Goal: Check status

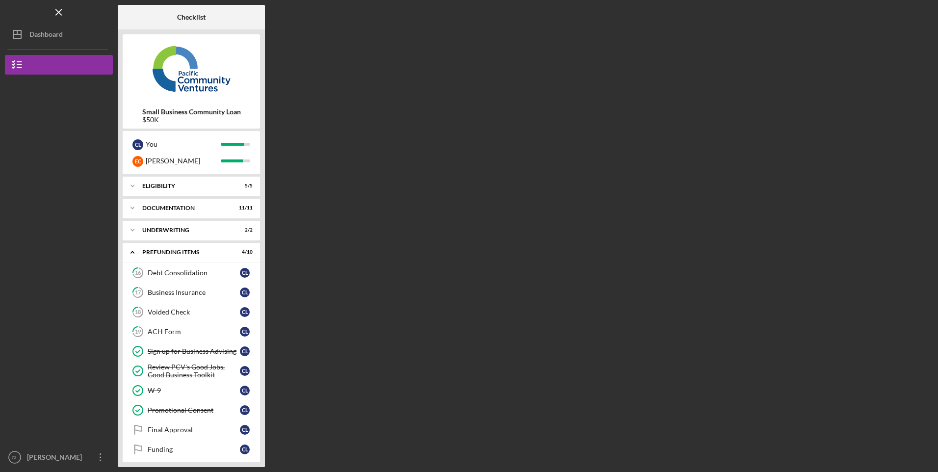
scroll to position [7, 0]
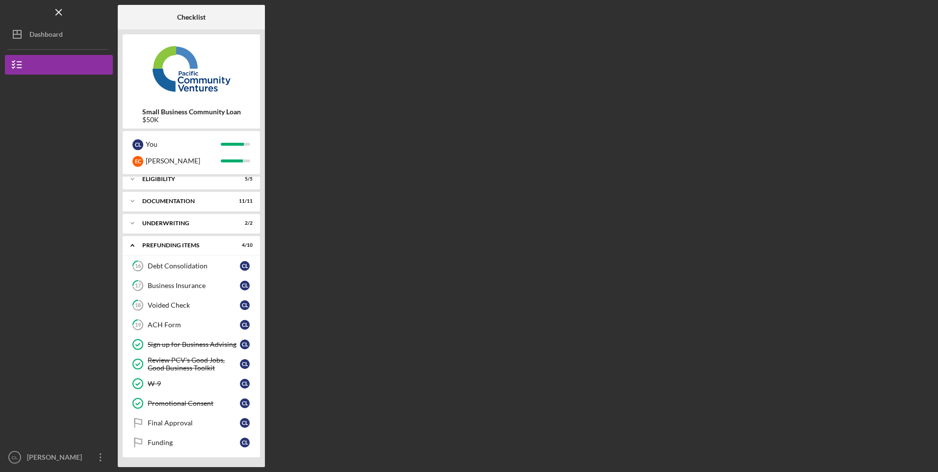
click at [187, 420] on div "Final Approval" at bounding box center [194, 423] width 92 height 8
click at [182, 421] on div "Final Approval" at bounding box center [194, 423] width 92 height 8
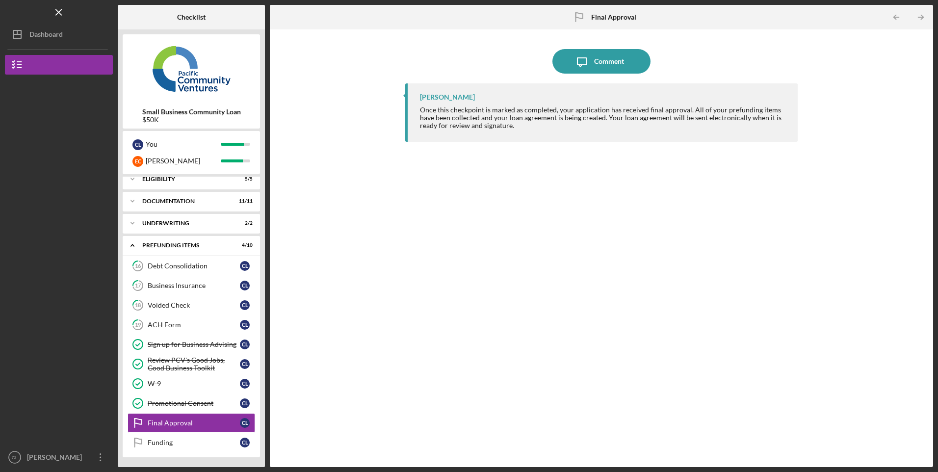
click at [167, 444] on div "Funding" at bounding box center [194, 443] width 92 height 8
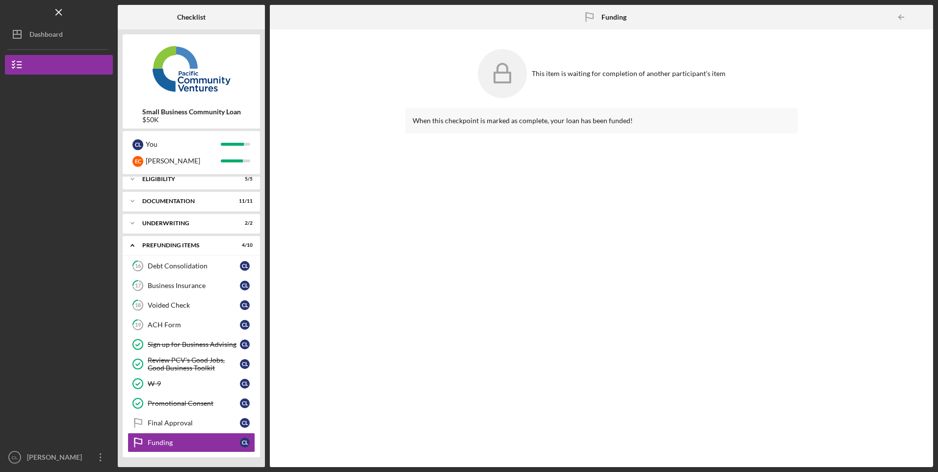
click at [168, 225] on div "Underwriting" at bounding box center [185, 223] width 86 height 6
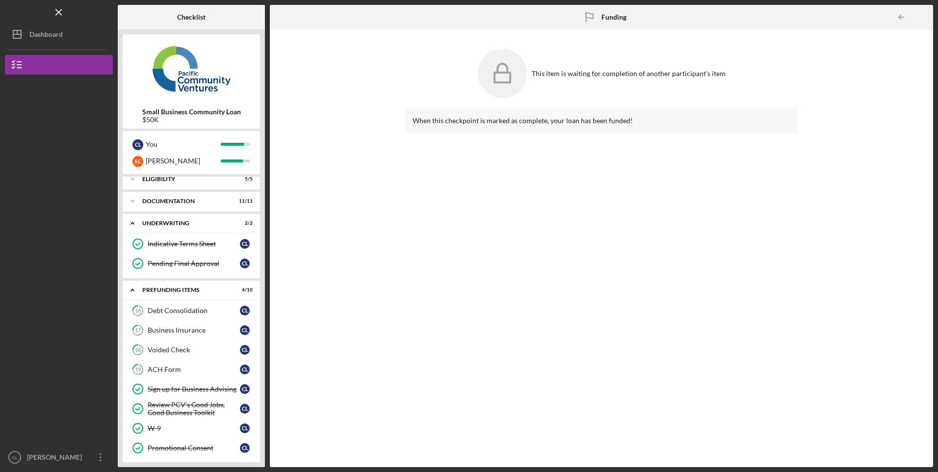
click at [178, 264] on div "Pending Final Approval" at bounding box center [194, 264] width 92 height 8
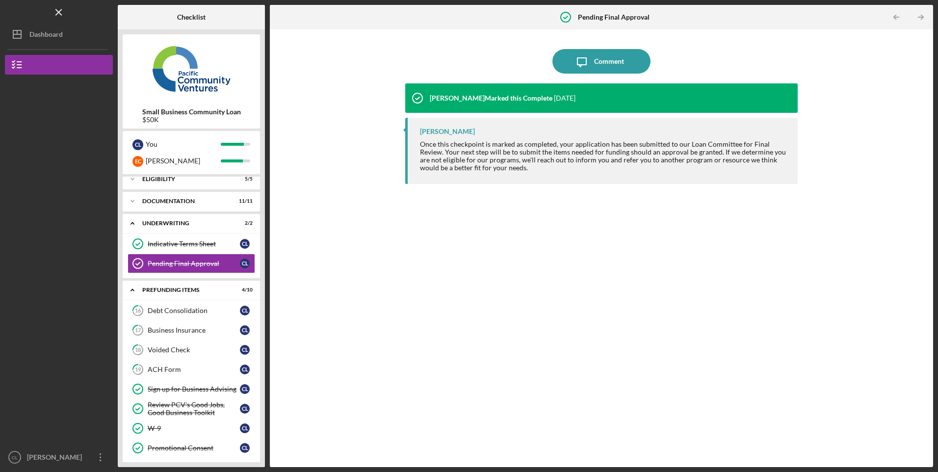
click at [169, 242] on div "Indicative Terms Sheet" at bounding box center [194, 244] width 92 height 8
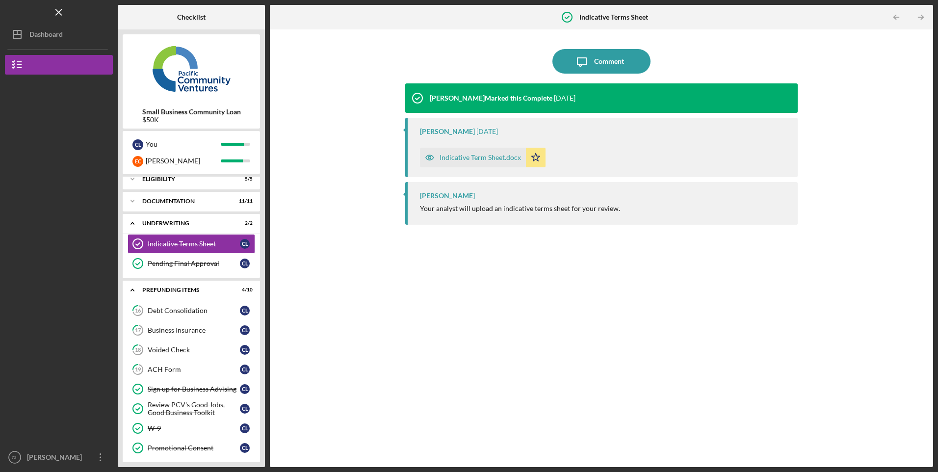
click at [485, 159] on div "Indicative Term Sheet.docx" at bounding box center [480, 158] width 81 height 8
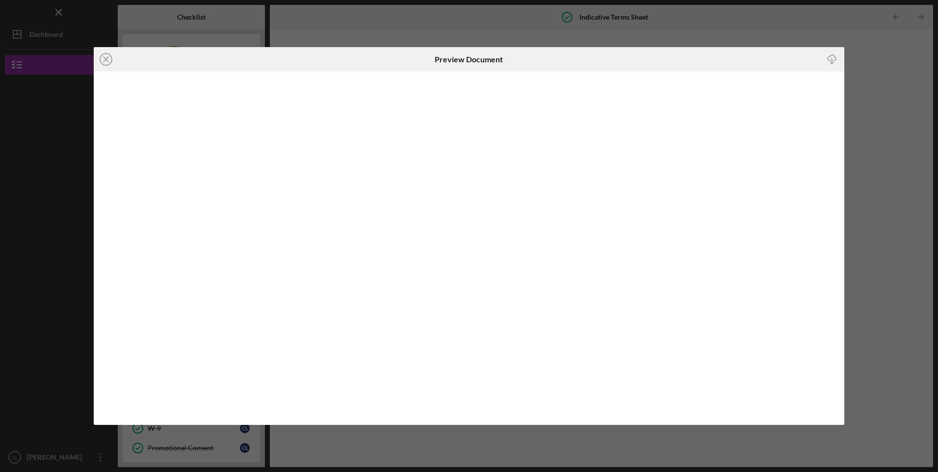
click at [830, 59] on icon "Icon/Download" at bounding box center [832, 60] width 22 height 22
click at [105, 61] on icon "Icon/Close" at bounding box center [106, 59] width 25 height 25
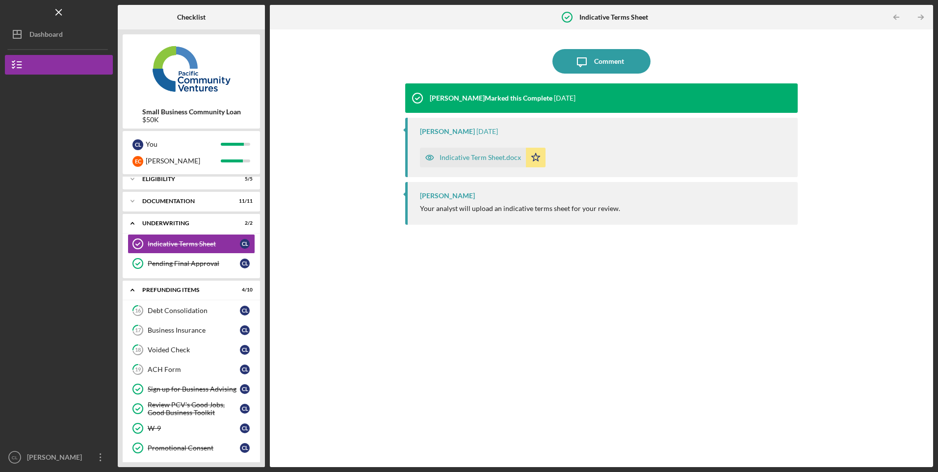
click at [37, 460] on div "[PERSON_NAME]" at bounding box center [57, 458] width 64 height 22
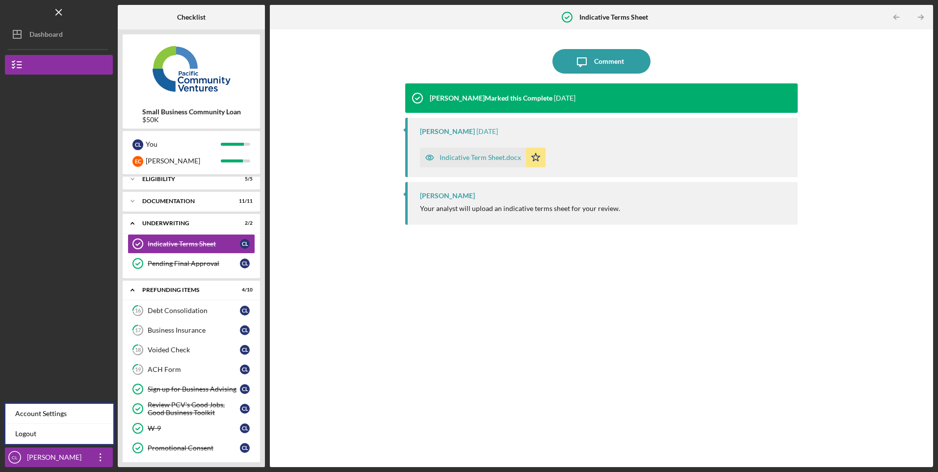
click at [23, 427] on link "Logout" at bounding box center [59, 434] width 108 height 20
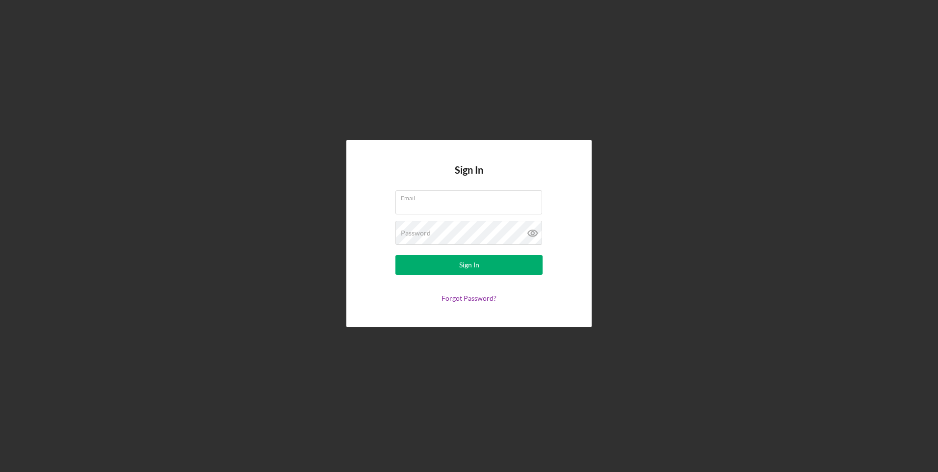
type input "[EMAIL_ADDRESS][DOMAIN_NAME]"
